Goal: Task Accomplishment & Management: Complete application form

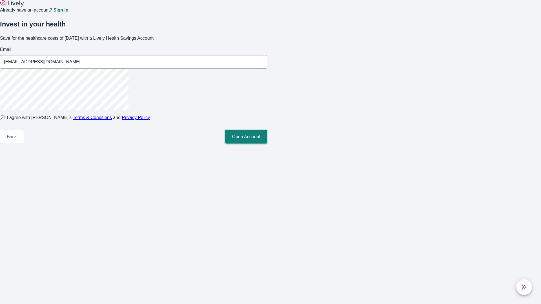
click at [267, 144] on button "Open Account" at bounding box center [246, 137] width 42 height 14
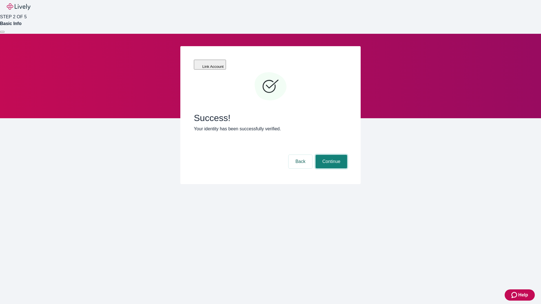
click at [330, 155] on button "Continue" at bounding box center [331, 162] width 32 height 14
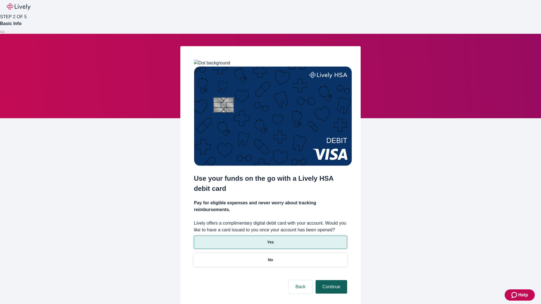
click at [270, 239] on p "Yes" at bounding box center [270, 242] width 7 height 6
click at [330, 280] on button "Continue" at bounding box center [331, 287] width 32 height 14
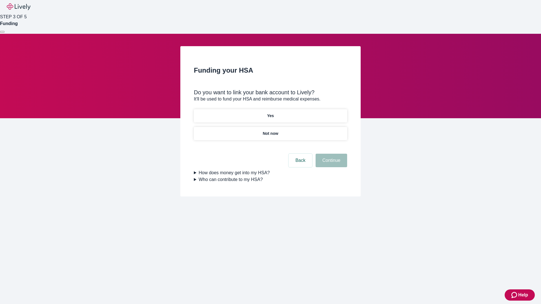
click at [270, 113] on p "Yes" at bounding box center [270, 116] width 7 height 6
click at [330, 154] on button "Continue" at bounding box center [331, 161] width 32 height 14
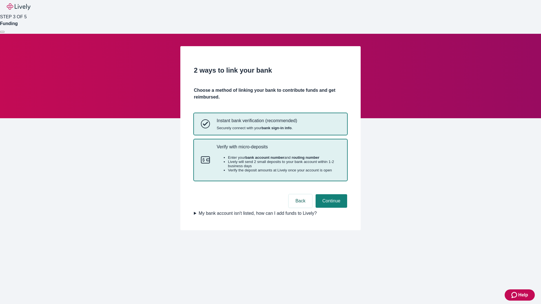
click at [278, 150] on p "Verify with micro-deposits" at bounding box center [278, 146] width 123 height 5
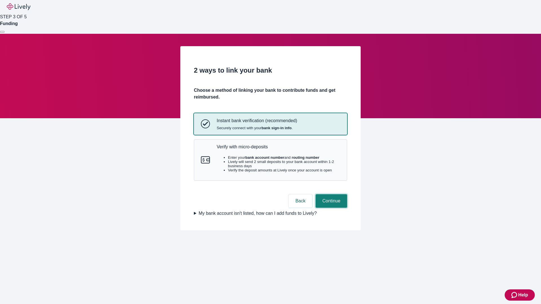
click at [330, 208] on button "Continue" at bounding box center [331, 201] width 32 height 14
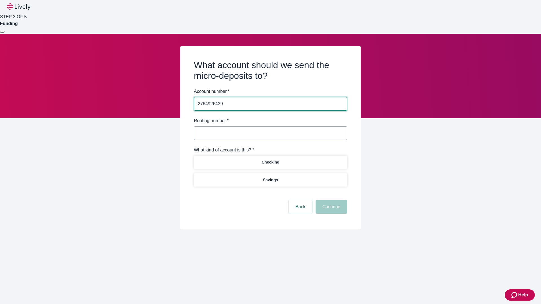
type input "2764926439"
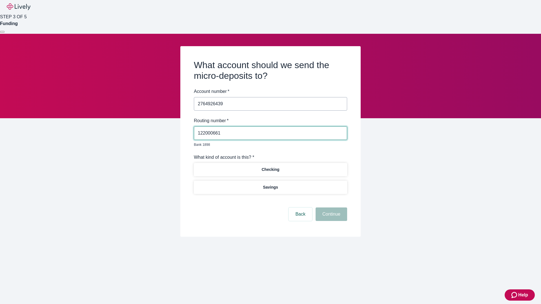
type input "122000661"
click at [270, 167] on p "Checking" at bounding box center [270, 170] width 18 height 6
click at [330, 208] on button "Continue" at bounding box center [331, 215] width 32 height 14
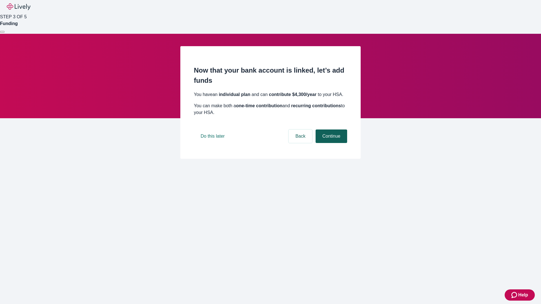
click at [330, 143] on button "Continue" at bounding box center [331, 137] width 32 height 14
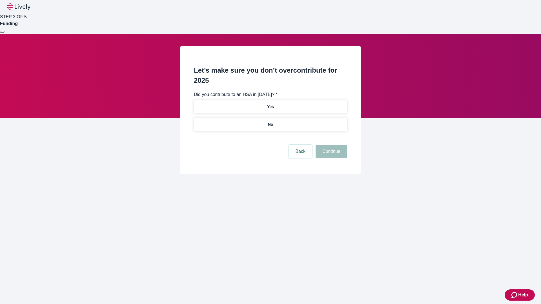
click at [270, 122] on p "No" at bounding box center [270, 125] width 5 height 6
click at [330, 145] on button "Continue" at bounding box center [331, 152] width 32 height 14
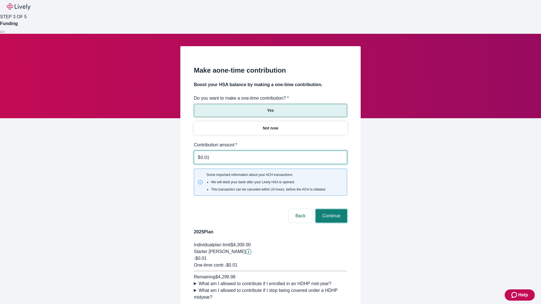
click at [330, 209] on button "Continue" at bounding box center [331, 216] width 32 height 14
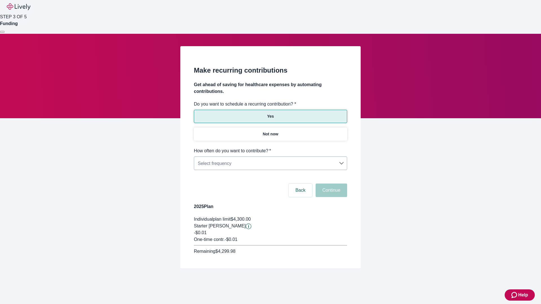
click at [270, 148] on body "Help STEP 3 OF 5 Funding Make recurring contributions Get ahead of saving for h…" at bounding box center [270, 147] width 541 height 295
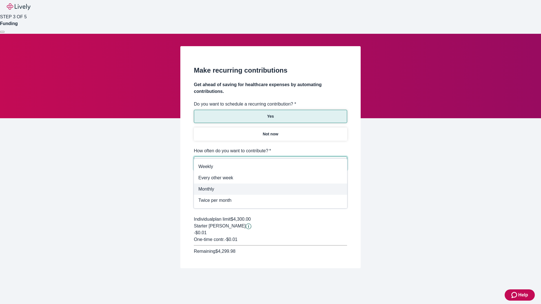
click at [270, 188] on span "Monthly" at bounding box center [270, 189] width 144 height 7
type input "Monthly"
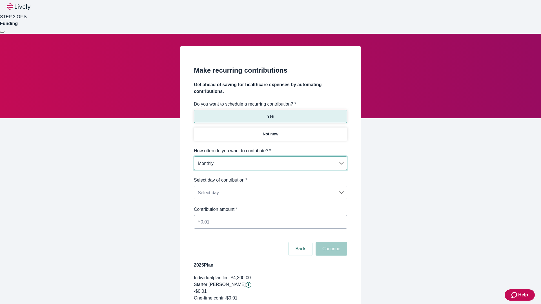
click at [270, 177] on body "Help STEP 3 OF 5 Funding Make recurring contributions Get ahead of saving for h…" at bounding box center [270, 177] width 541 height 354
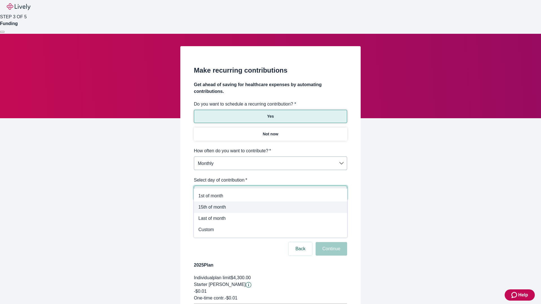
click at [270, 207] on span "15th of month" at bounding box center [270, 207] width 144 height 7
type input "Monthly15th"
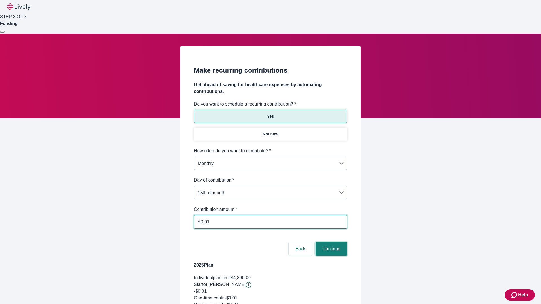
click at [330, 242] on button "Continue" at bounding box center [331, 249] width 32 height 14
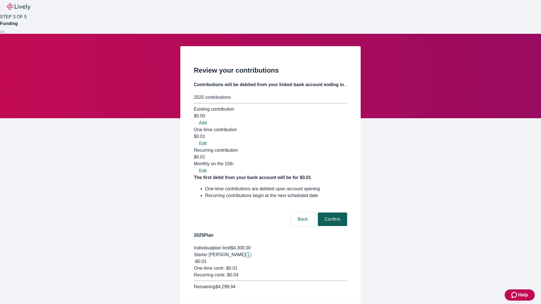
click at [331, 213] on button "Confirm" at bounding box center [332, 220] width 29 height 14
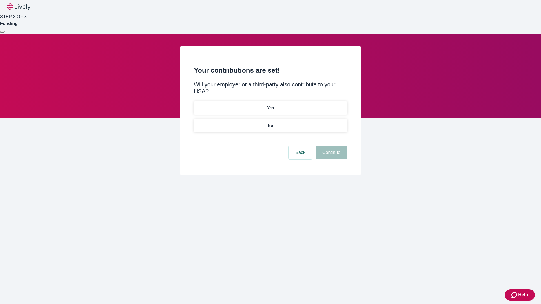
click at [270, 105] on p "Yes" at bounding box center [270, 108] width 7 height 6
click at [330, 146] on button "Continue" at bounding box center [331, 153] width 32 height 14
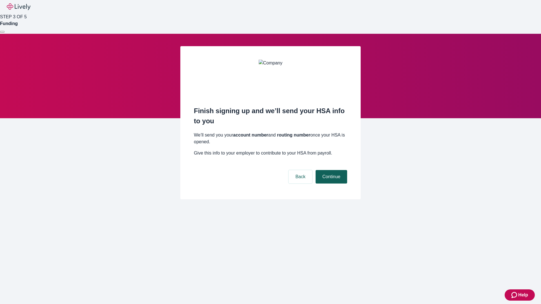
click at [330, 170] on button "Continue" at bounding box center [331, 177] width 32 height 14
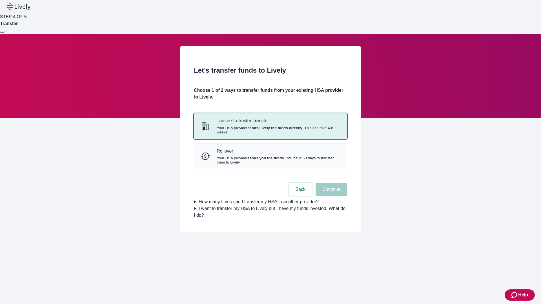
click at [270, 130] on strong "sends Lively the funds directly" at bounding box center [274, 128] width 55 height 4
click at [330, 196] on button "Continue" at bounding box center [331, 190] width 32 height 14
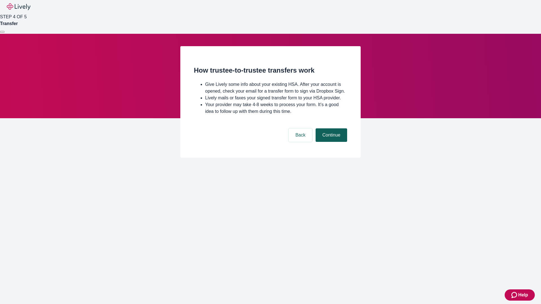
click at [330, 142] on button "Continue" at bounding box center [331, 135] width 32 height 14
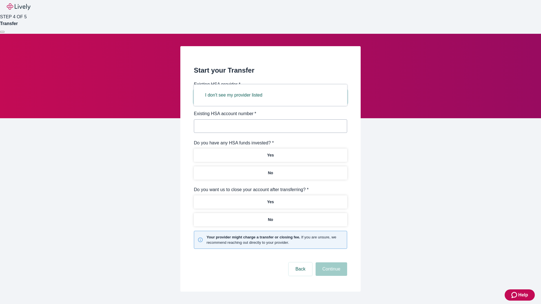
click at [235, 95] on button "I don't see my provider listed" at bounding box center [233, 95] width 71 height 14
type input "Other"
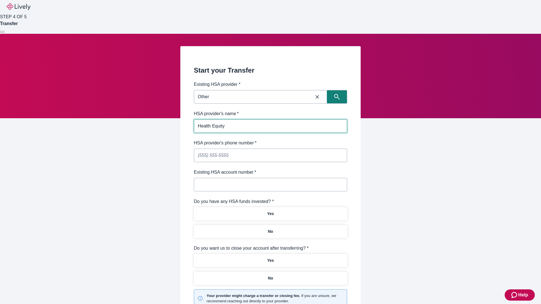
type input "Health Equity"
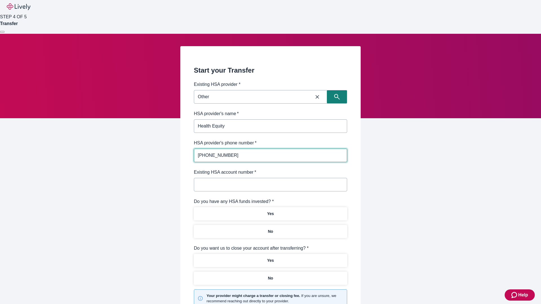
type input "[PHONE_NUMBER]"
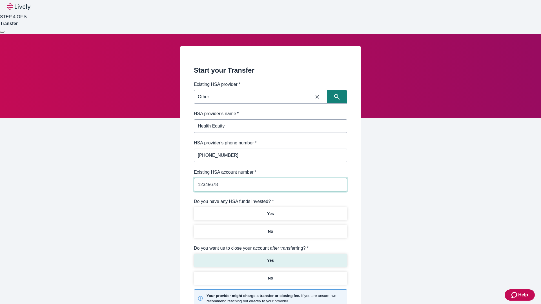
type input "12345678"
click at [270, 229] on p "No" at bounding box center [270, 232] width 5 height 6
click at [270, 258] on p "Yes" at bounding box center [270, 261] width 7 height 6
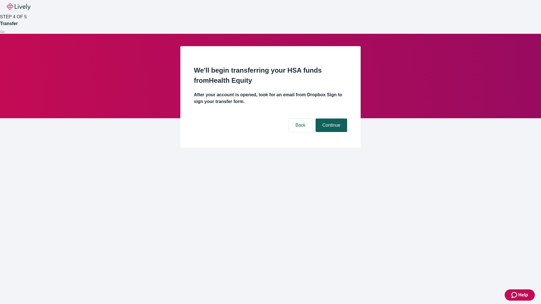
click at [330, 119] on button "Continue" at bounding box center [331, 126] width 32 height 14
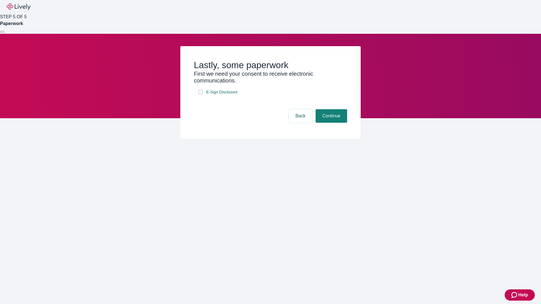
click at [200, 94] on input "E-Sign Disclosure" at bounding box center [200, 92] width 5 height 5
checkbox input "true"
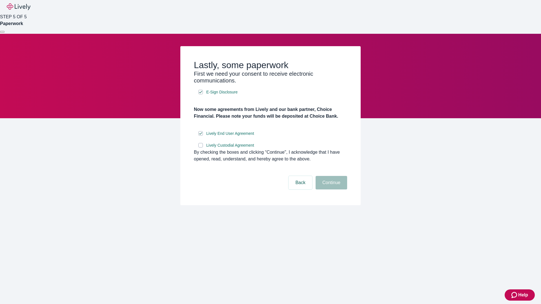
click at [200, 148] on input "Lively Custodial Agreement" at bounding box center [200, 145] width 5 height 5
checkbox input "true"
click at [330, 190] on button "Continue" at bounding box center [331, 183] width 32 height 14
